Goal: Navigation & Orientation: Find specific page/section

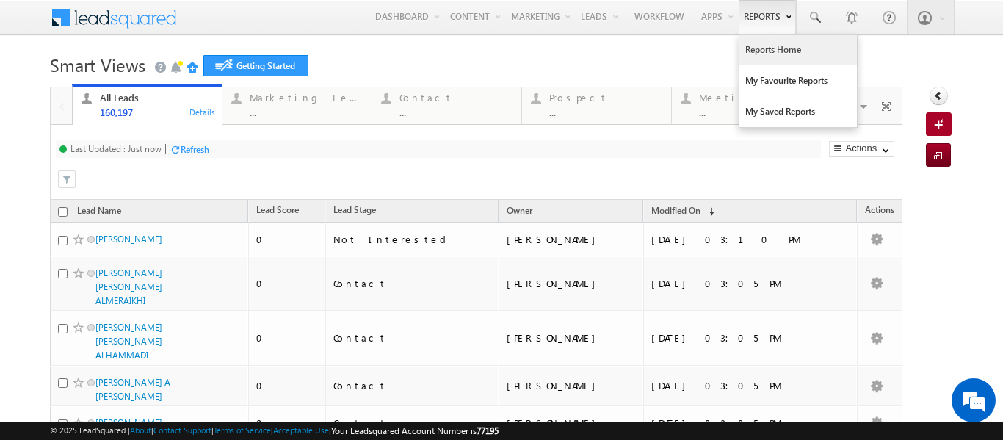
click at [749, 47] on link "Reports Home" at bounding box center [797, 50] width 117 height 31
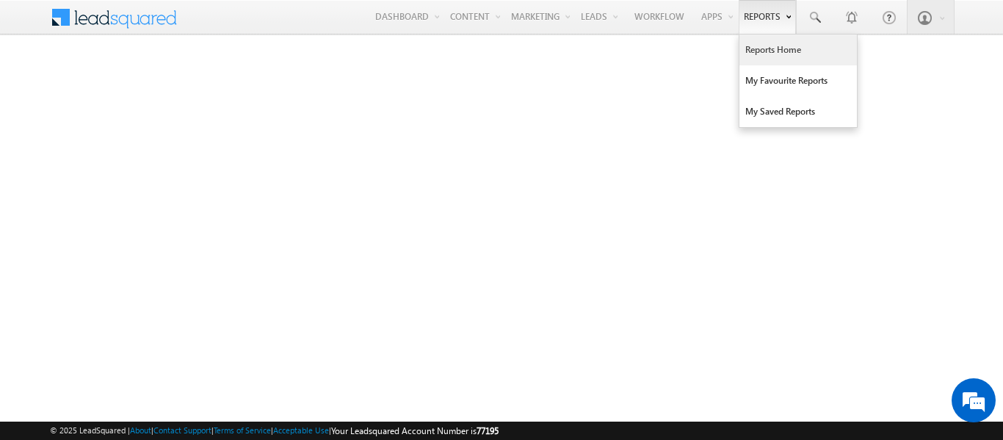
click at [759, 51] on link "Reports Home" at bounding box center [797, 50] width 117 height 31
